Goal: Book appointment/travel/reservation

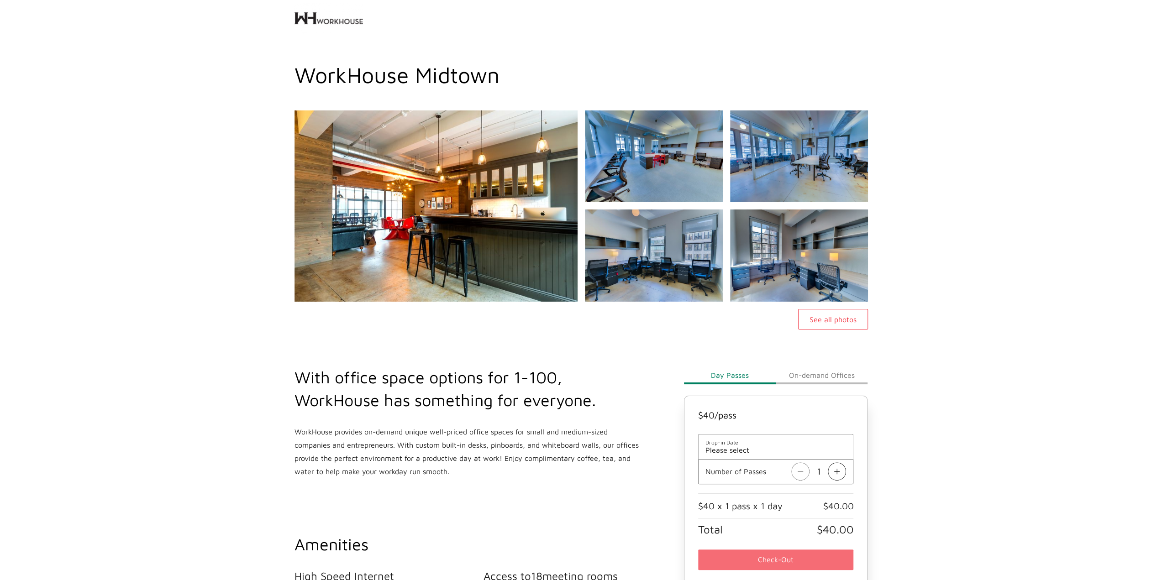
click at [110, 156] on div "See all photos" at bounding box center [581, 219] width 1162 height 219
drag, startPoint x: 128, startPoint y: 132, endPoint x: 138, endPoint y: 138, distance: 11.7
click at [129, 133] on div "See all photos" at bounding box center [581, 219] width 1162 height 219
click at [801, 372] on button "On-demand Offices" at bounding box center [822, 375] width 92 height 18
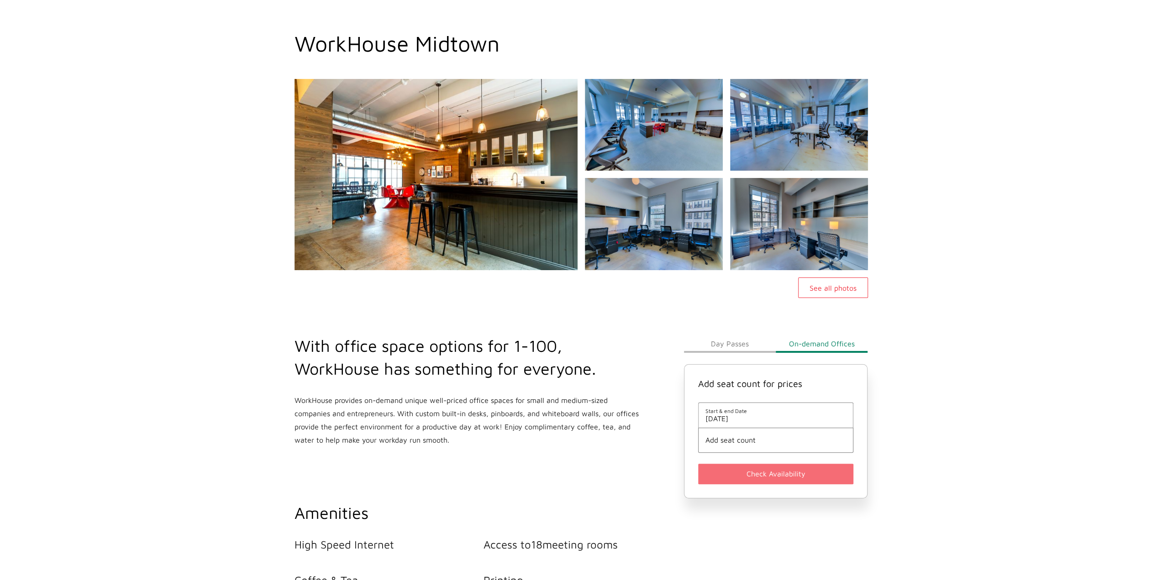
scroll to position [46, 0]
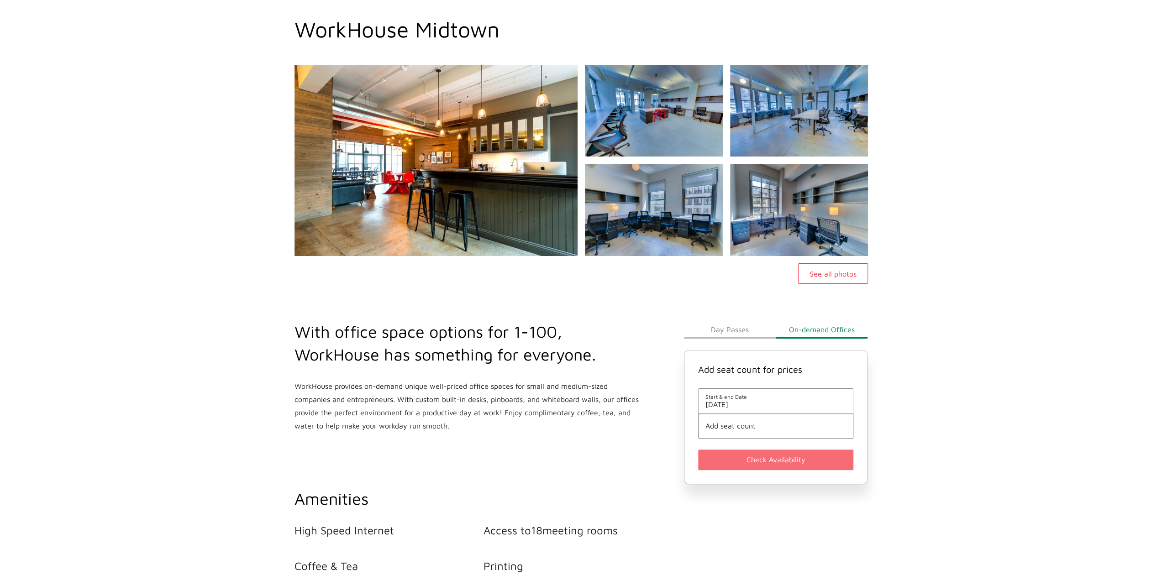
click at [721, 401] on span "[DATE]" at bounding box center [775, 404] width 141 height 8
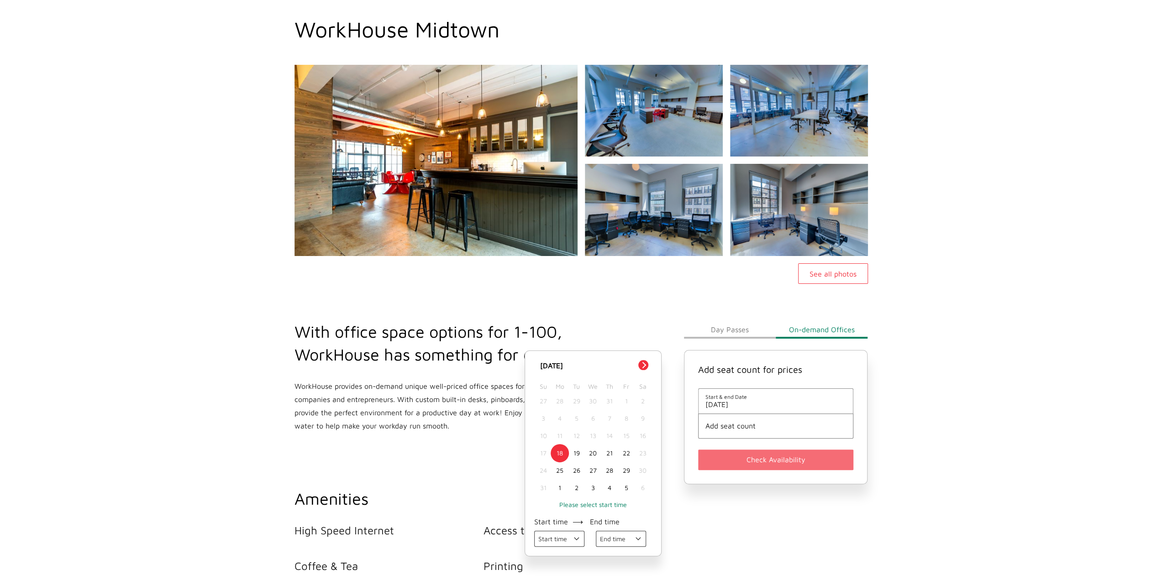
click at [643, 363] on button "Next Month" at bounding box center [643, 365] width 10 height 10
click at [594, 432] on div "17" at bounding box center [593, 435] width 16 height 17
click at [620, 431] on div "19" at bounding box center [626, 435] width 16 height 17
click at [609, 434] on div "18" at bounding box center [609, 435] width 16 height 17
click at [763, 517] on div "Day Passes On-demand Offices Add seat count for prices Start & end Date [DATE] …" at bounding box center [776, 482] width 195 height 396
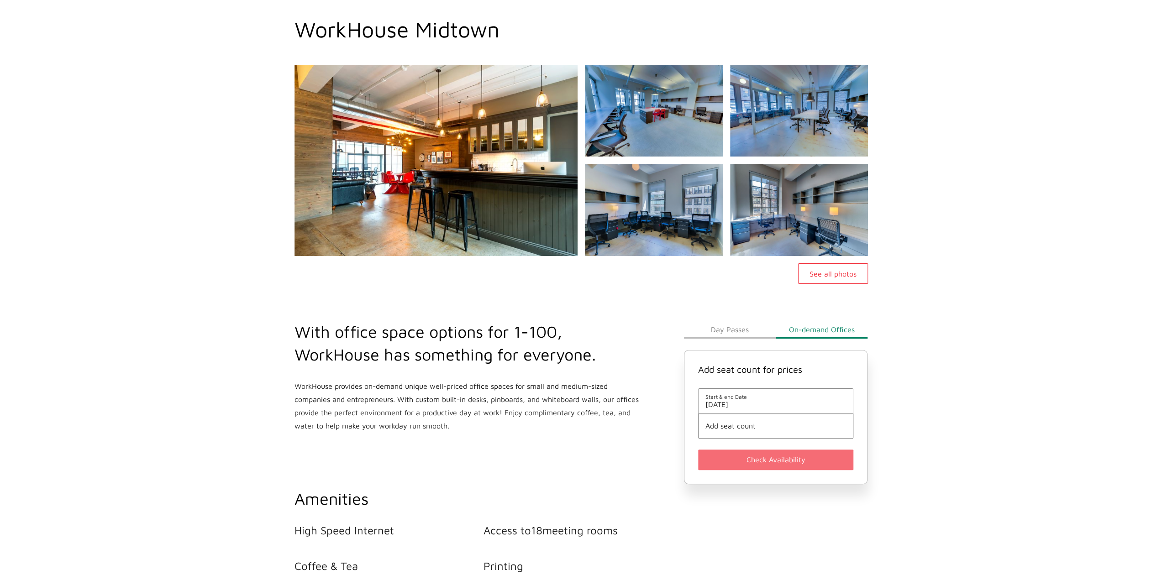
click at [774, 403] on span "[DATE]" at bounding box center [775, 404] width 141 height 8
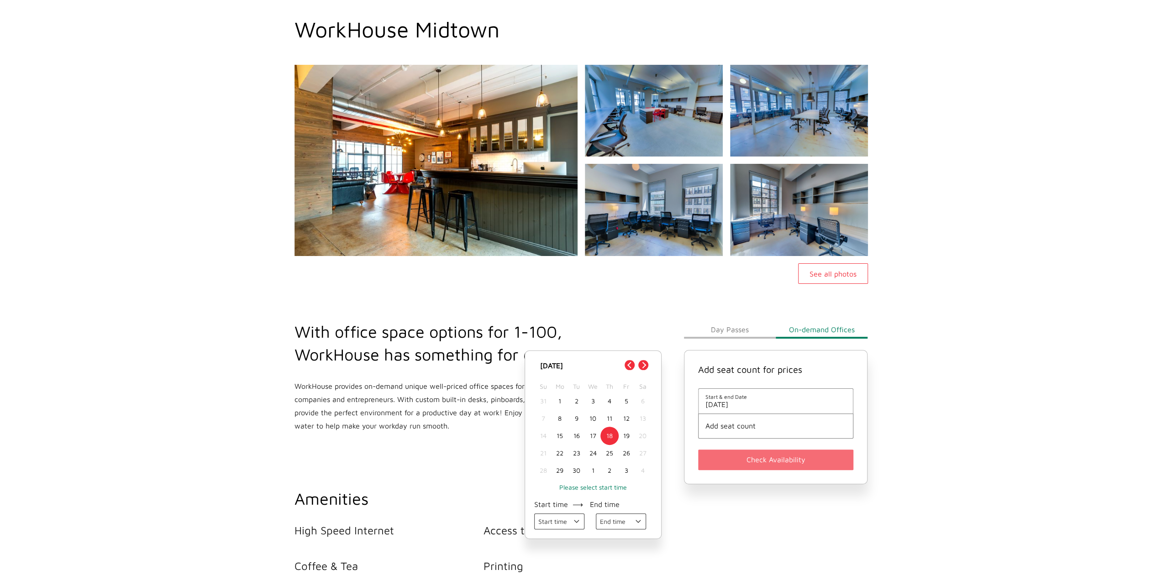
click at [636, 516] on select "End time 10:00 AM 11:00 AM 12:00 PM 01:00 PM 02:00 PM 03:00 PM 04:00 PM 05:00 PM" at bounding box center [621, 522] width 50 height 16
click at [676, 523] on div "Amenities" at bounding box center [483, 506] width 389 height 37
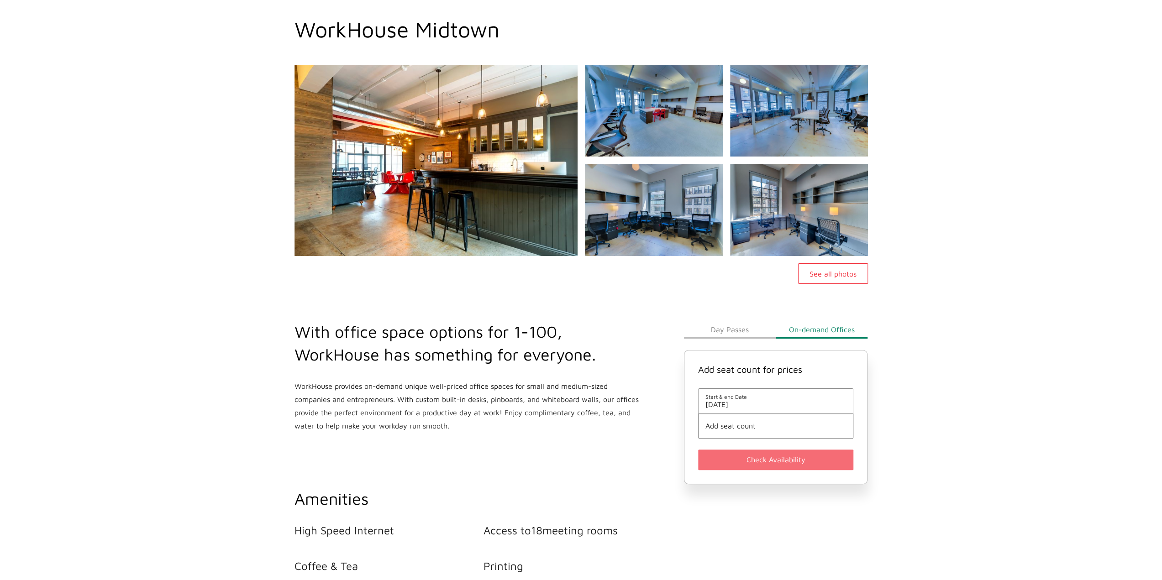
click at [733, 510] on div "Day Passes On-demand Offices Add seat count for prices Start & end Date [DATE] …" at bounding box center [776, 482] width 195 height 396
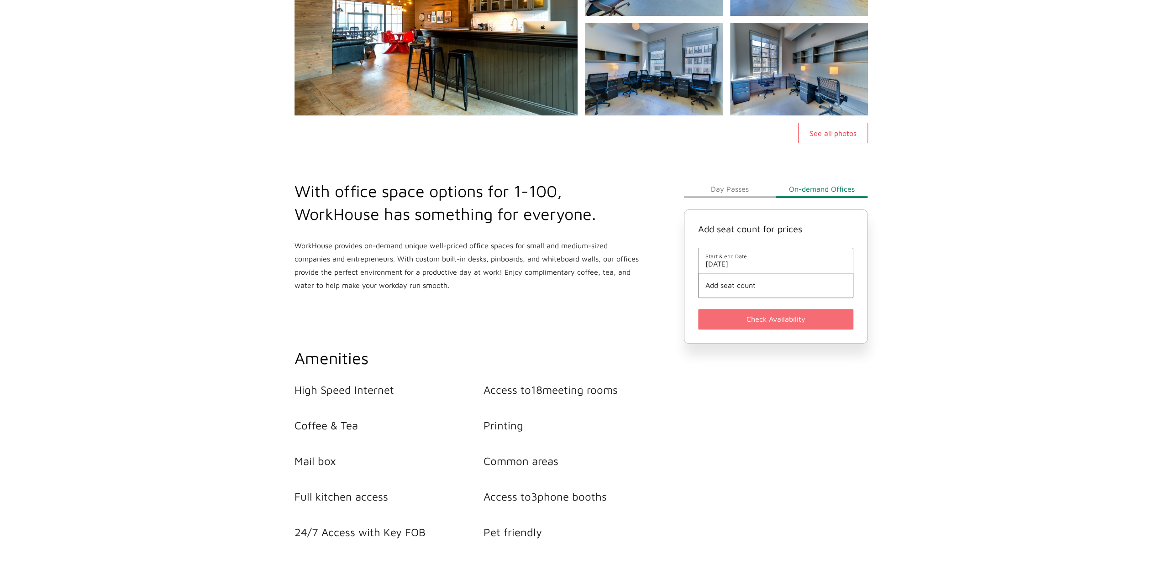
scroll to position [554, 0]
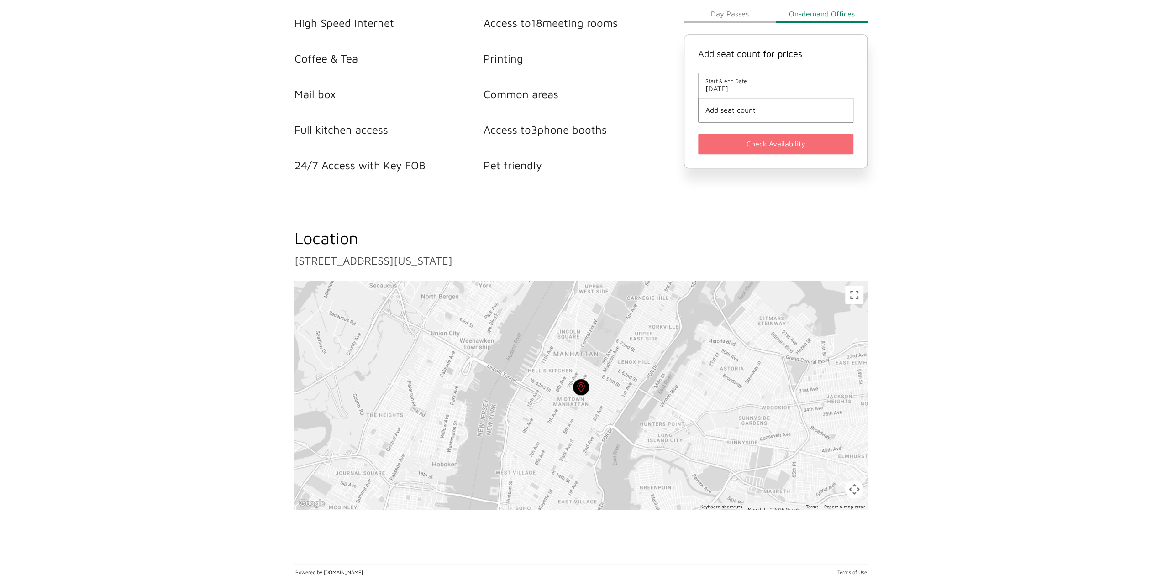
click at [159, 121] on main "WorkHouse Midtown See all photos With office space options for 1-100, WorkHouse…" at bounding box center [581, 9] width 1162 height 1001
